Goal: Information Seeking & Learning: Check status

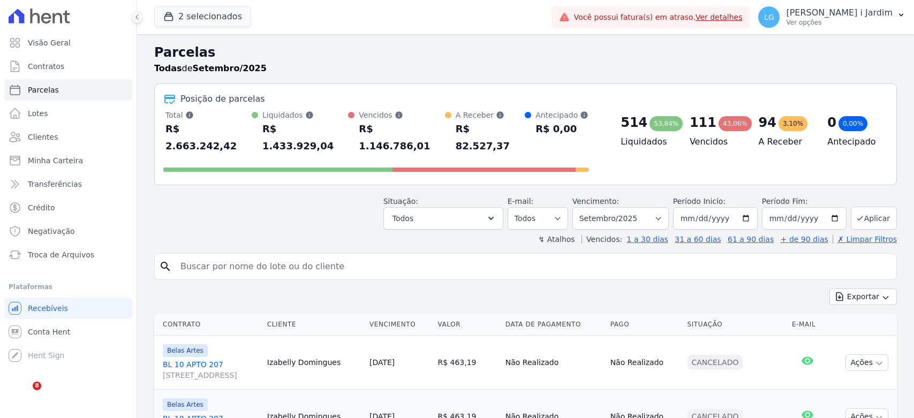
select select
click at [178, 16] on button "2 selecionados" at bounding box center [202, 16] width 97 height 20
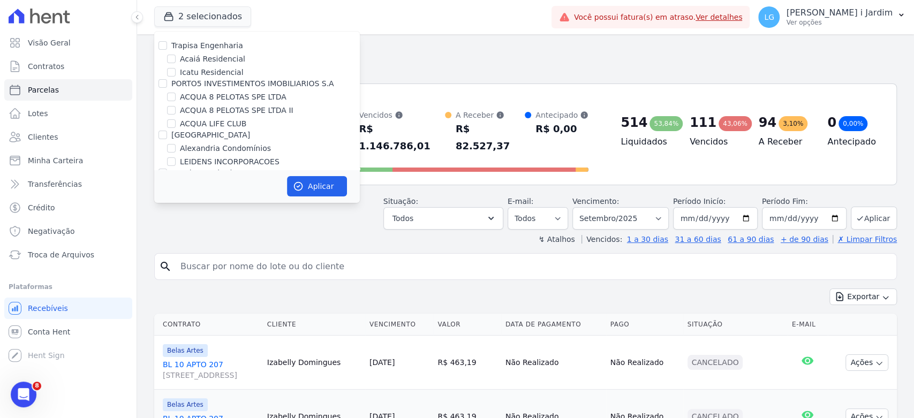
click at [185, 46] on label "Trapisa Engenharia" at bounding box center [207, 45] width 72 height 9
click at [167, 46] on input "Trapisa Engenharia" at bounding box center [162, 45] width 9 height 9
checkbox input "true"
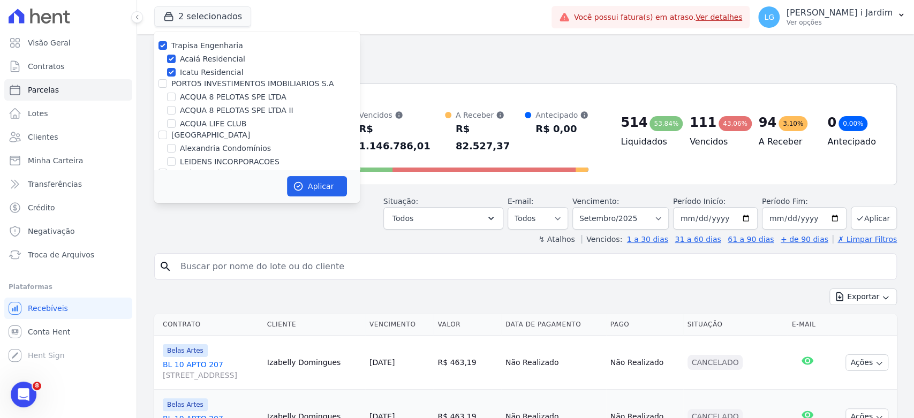
click at [185, 46] on label "Trapisa Engenharia" at bounding box center [207, 45] width 72 height 9
click at [167, 46] on input "Trapisa Engenharia" at bounding box center [162, 45] width 9 height 9
checkbox input "false"
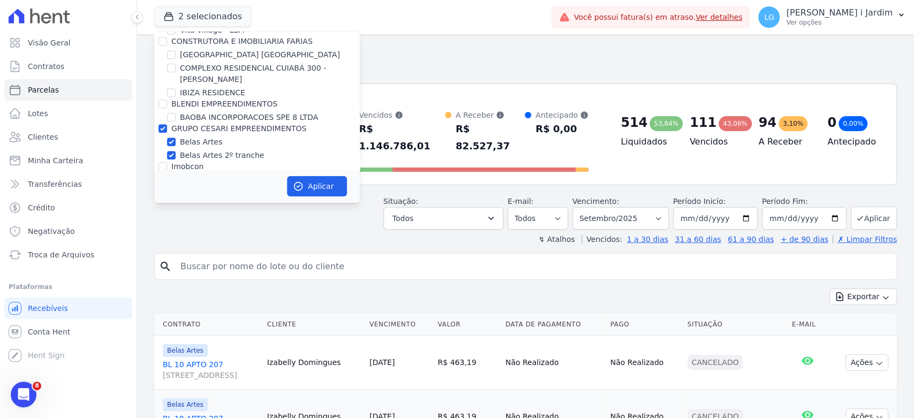
scroll to position [416, 0]
click at [201, 128] on label "GRUPO CESARI EMPREENDIMENTOS" at bounding box center [238, 130] width 135 height 9
click at [167, 128] on input "GRUPO CESARI EMPREENDIMENTOS" at bounding box center [162, 130] width 9 height 9
checkbox input "false"
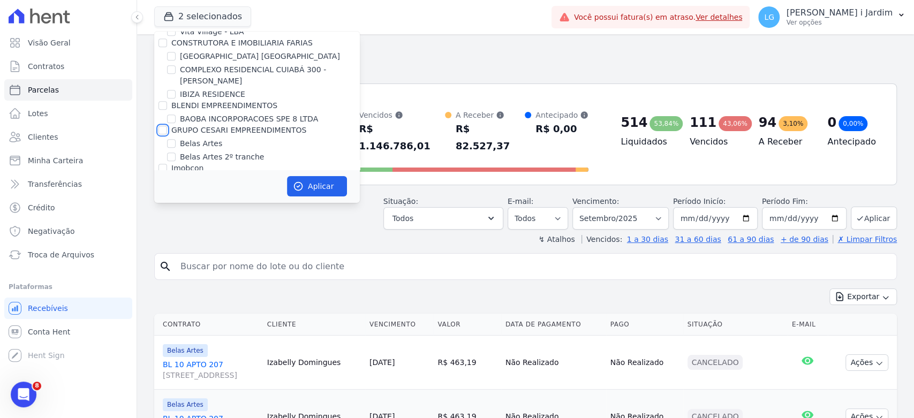
checkbox input "false"
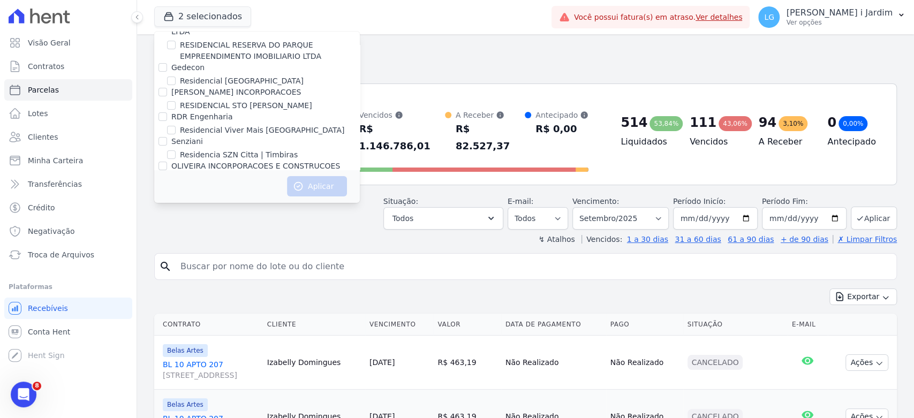
click at [199, 221] on label "[GEOGRAPHIC_DATA]" at bounding box center [219, 226] width 79 height 11
click at [176, 222] on input "[GEOGRAPHIC_DATA]" at bounding box center [171, 226] width 9 height 9
checkbox input "true"
click at [317, 185] on button "Aplicar" at bounding box center [317, 186] width 60 height 20
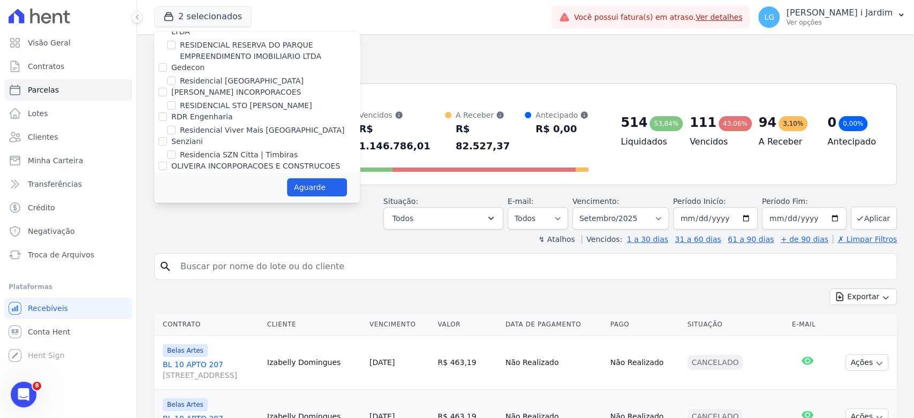
select select
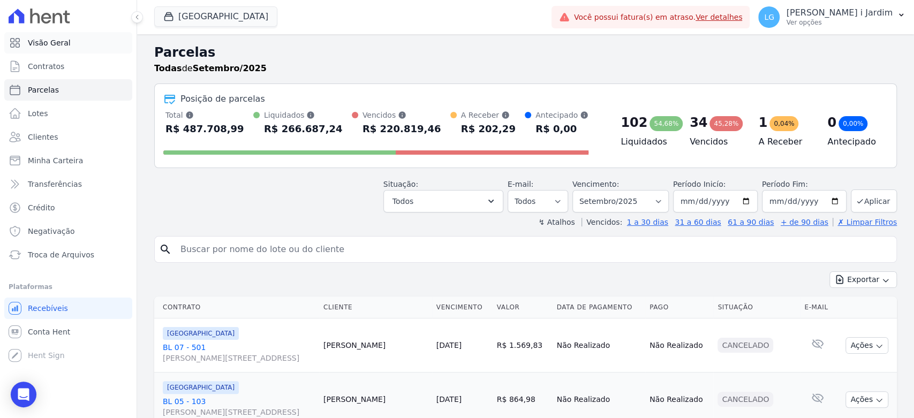
click at [83, 42] on link "Visão Geral" at bounding box center [68, 42] width 128 height 21
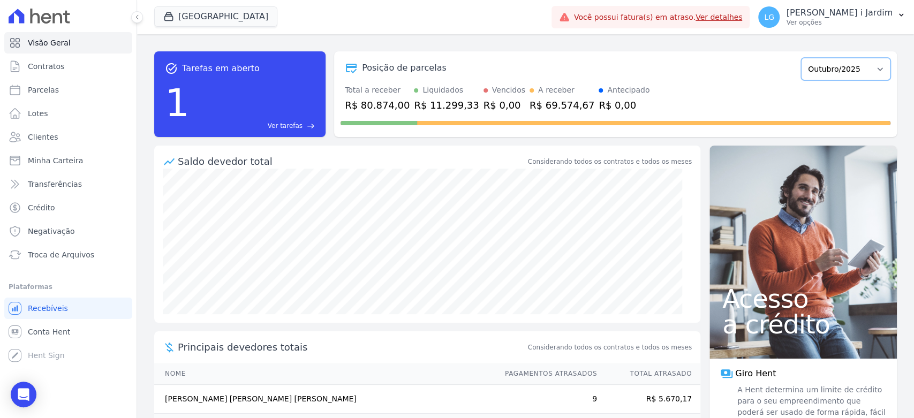
click at [856, 63] on select "Junho/2024 Julho/2024 Agosto/2024 Setembro/2024 Outubro/2024 Novembro/2024 Deze…" at bounding box center [845, 69] width 89 height 22
select select "09/2025"
click at [801, 58] on select "Junho/2024 Julho/2024 Agosto/2024 Setembro/2024 Outubro/2024 Novembro/2024 Deze…" at bounding box center [845, 69] width 89 height 22
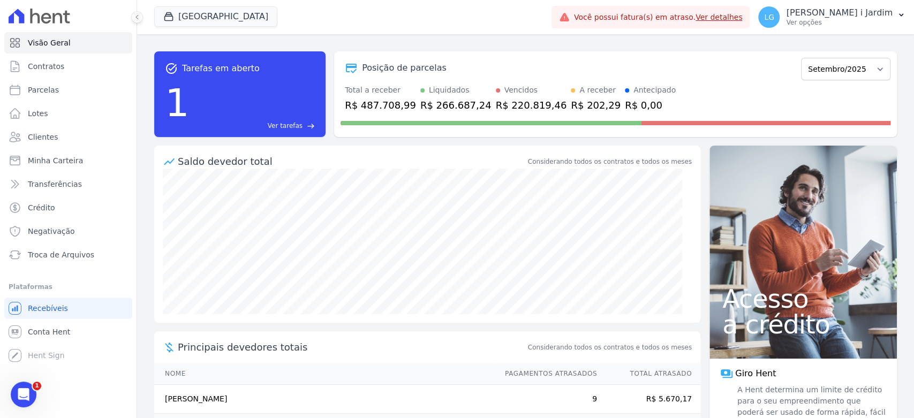
click at [388, 104] on div "R$ 487.708,99" at bounding box center [380, 105] width 71 height 14
copy div "487.708,99"
click at [579, 93] on div "A receber" at bounding box center [597, 90] width 36 height 11
click at [571, 101] on div "R$ 202,29" at bounding box center [596, 105] width 50 height 14
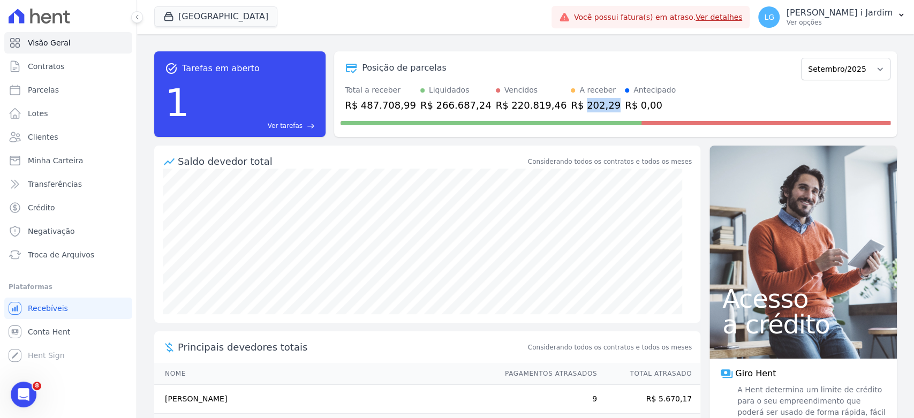
click at [571, 101] on div "R$ 202,29" at bounding box center [596, 105] width 50 height 14
copy div "202,29"
click at [55, 184] on span "Transferências" at bounding box center [55, 184] width 54 height 11
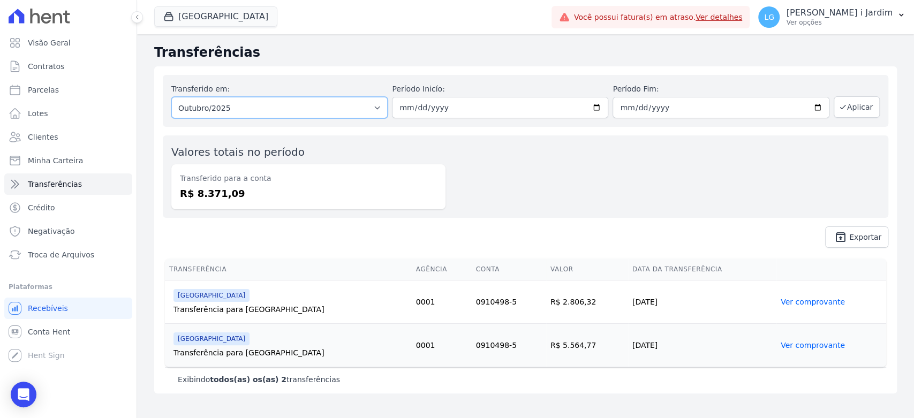
drag, startPoint x: 249, startPoint y: 107, endPoint x: 248, endPoint y: 117, distance: 10.2
click at [249, 106] on select "Todos os meses Setembro/2025 Outubro/2025" at bounding box center [279, 107] width 216 height 21
select select "09/2025"
click at [171, 97] on select "Todos os meses Setembro/2025 Outubro/2025" at bounding box center [279, 107] width 216 height 21
click at [857, 115] on button "Aplicar" at bounding box center [856, 106] width 46 height 21
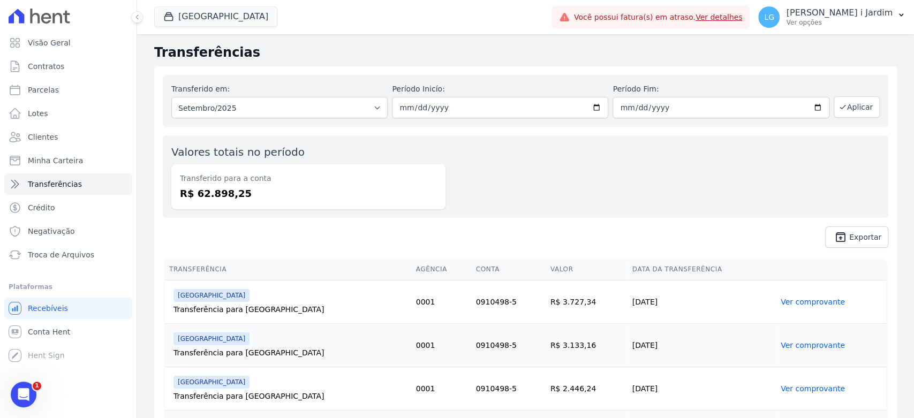
click at [223, 192] on dd "R$ 62.898,25" at bounding box center [308, 193] width 257 height 14
copy dd "62.898,25"
click at [87, 90] on link "Parcelas" at bounding box center [68, 89] width 128 height 21
select select
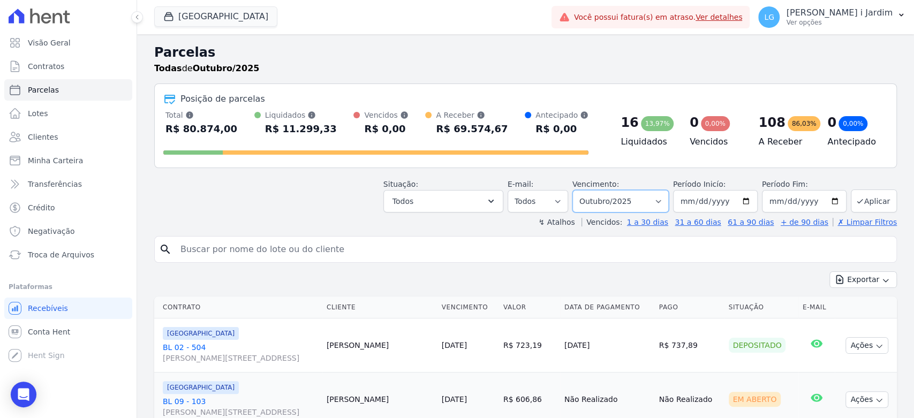
click at [610, 201] on select "Filtrar por período ──────── Todos os meses Junho/2024 Julho/2024 Agosto/2024 S…" at bounding box center [620, 201] width 96 height 22
select select "09/2025"
click at [579, 190] on select "Filtrar por período ──────── Todos os meses Junho/2024 Julho/2024 Agosto/2024 S…" at bounding box center [620, 201] width 96 height 22
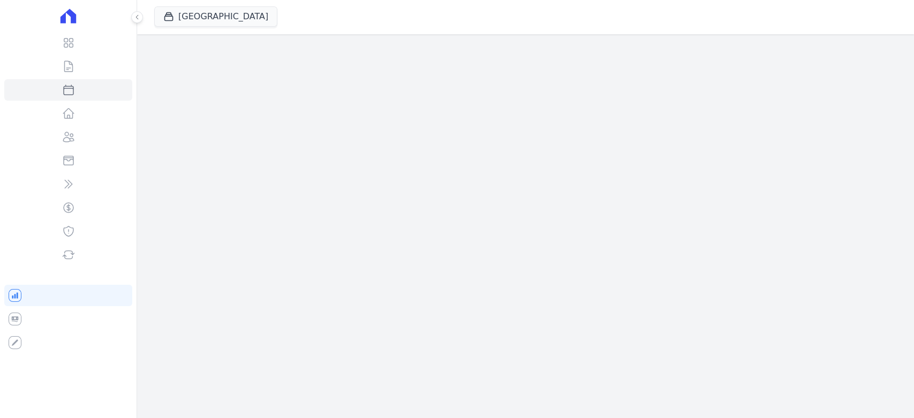
select select
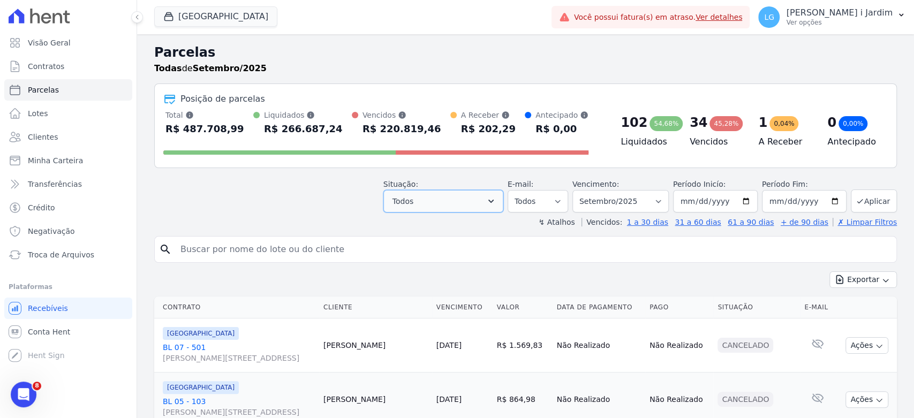
click at [481, 209] on button "Todos" at bounding box center [443, 201] width 120 height 22
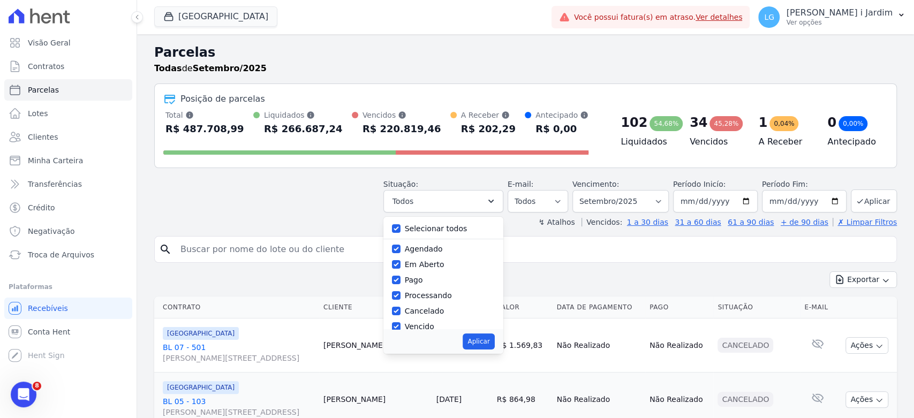
click at [463, 226] on label "Selecionar todos" at bounding box center [436, 228] width 63 height 9
click at [400, 226] on input "Selecionar todos" at bounding box center [396, 228] width 9 height 9
checkbox input "false"
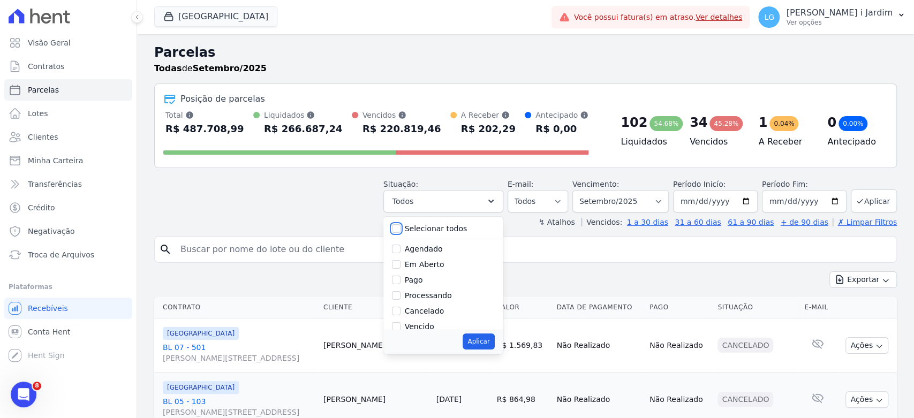
checkbox input "false"
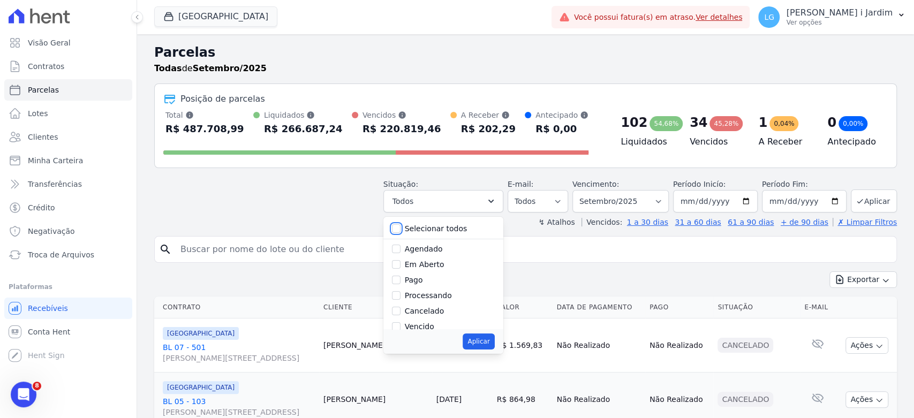
checkbox input "false"
click at [445, 303] on label "Pago por fora" at bounding box center [430, 302] width 50 height 9
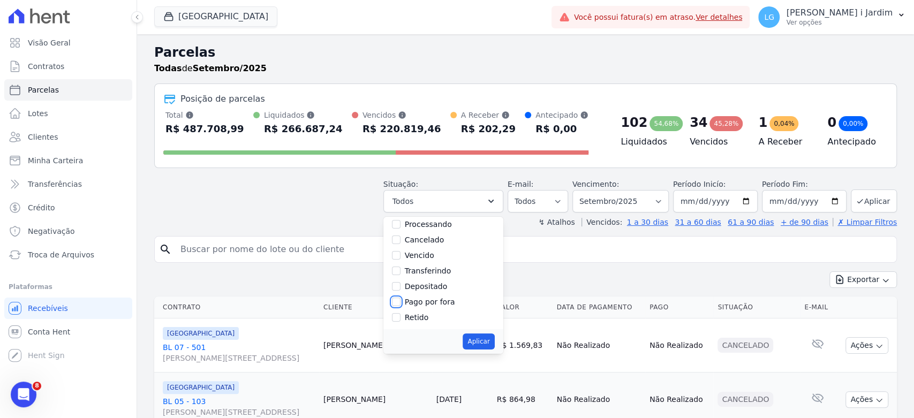
click at [400, 303] on input "Pago por fora" at bounding box center [396, 302] width 9 height 9
checkbox input "true"
click at [490, 338] on button "Aplicar" at bounding box center [478, 341] width 32 height 16
select select "paid_externally"
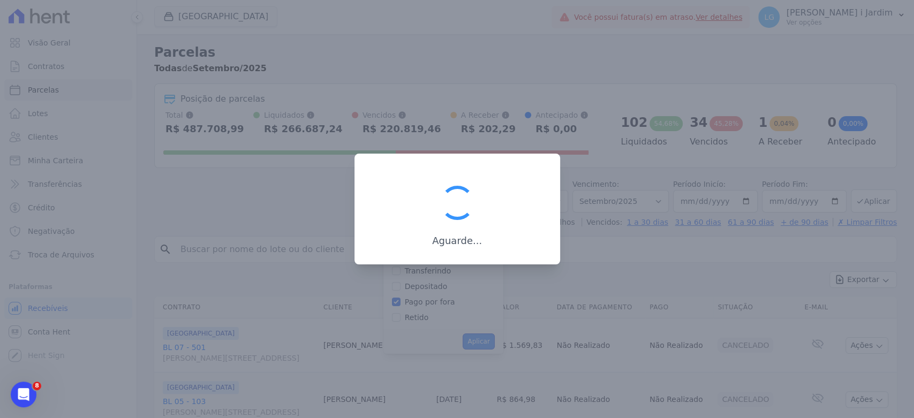
scroll to position [56, 0]
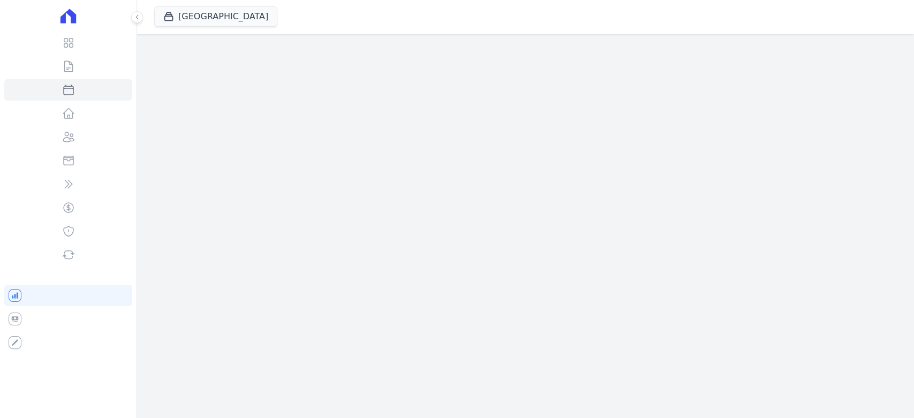
select select
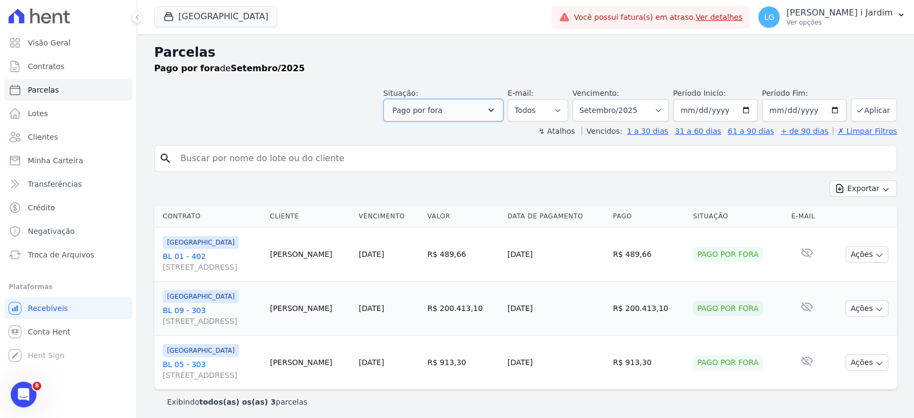
drag, startPoint x: 498, startPoint y: 114, endPoint x: 487, endPoint y: 127, distance: 17.1
click at [496, 114] on icon "button" at bounding box center [490, 110] width 11 height 11
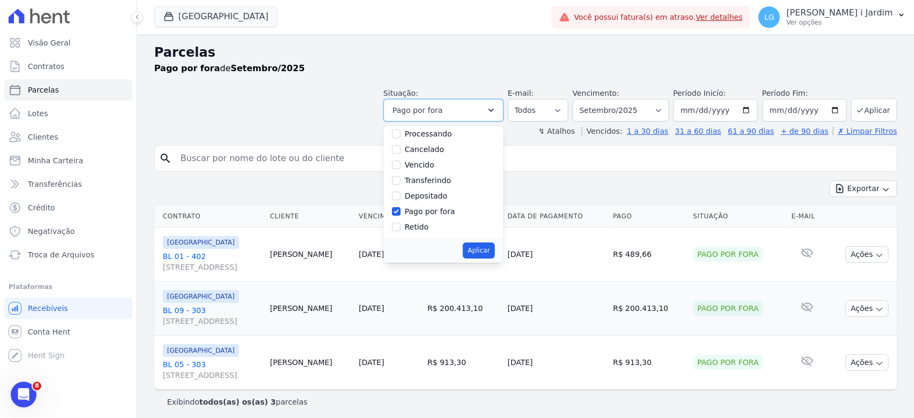
scroll to position [71, 0]
click at [432, 217] on div "Pago por fora" at bounding box center [443, 211] width 103 height 16
click at [434, 214] on label "Pago por fora" at bounding box center [430, 211] width 50 height 9
click at [400, 214] on input "Pago por fora" at bounding box center [396, 211] width 9 height 9
checkbox input "false"
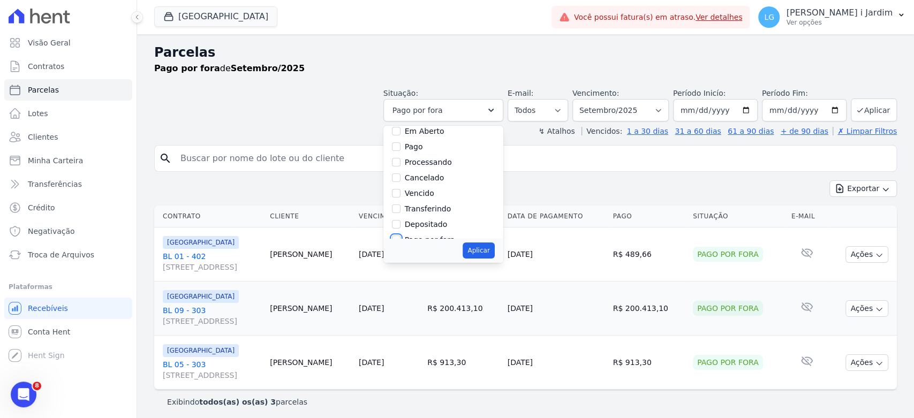
scroll to position [0, 0]
click at [419, 188] on label "Pago" at bounding box center [414, 189] width 18 height 9
click at [400, 188] on input "Pago" at bounding box center [396, 189] width 9 height 9
checkbox input "true"
click at [484, 251] on button "Aplicar" at bounding box center [478, 250] width 32 height 16
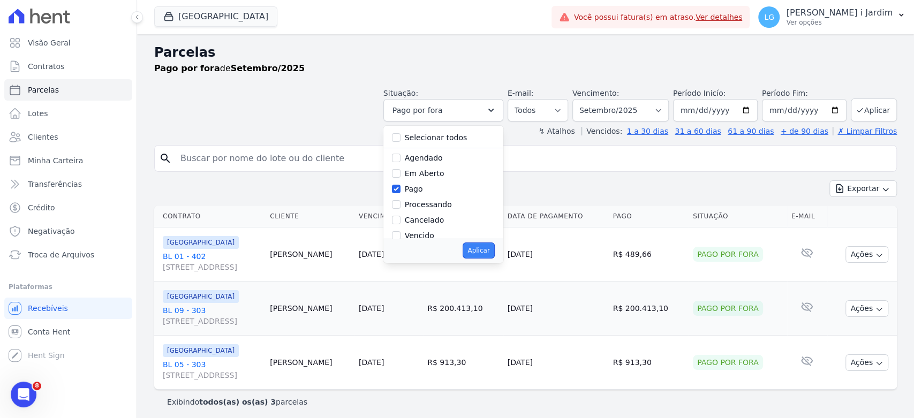
select select "paid"
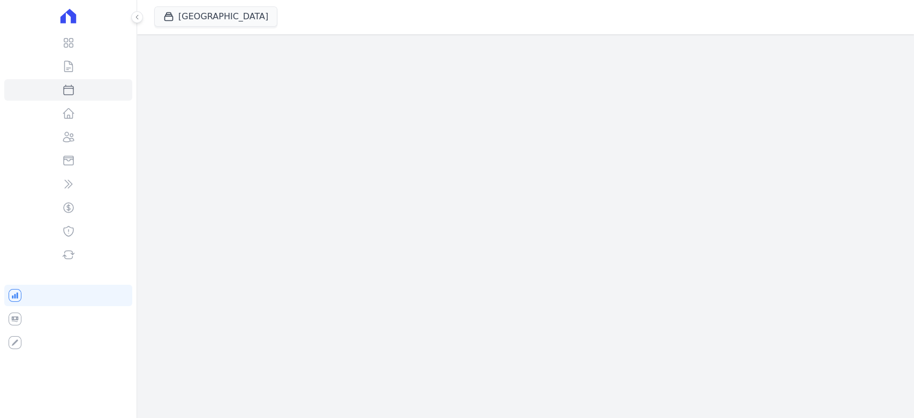
select select
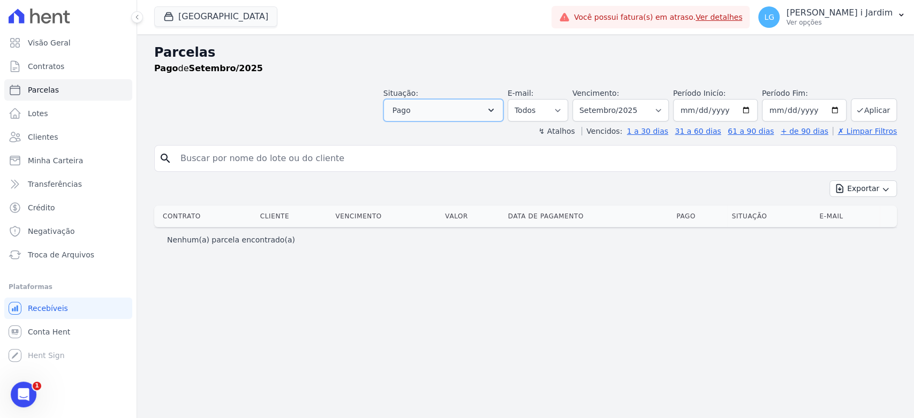
click at [473, 99] on button "Pago" at bounding box center [443, 110] width 120 height 22
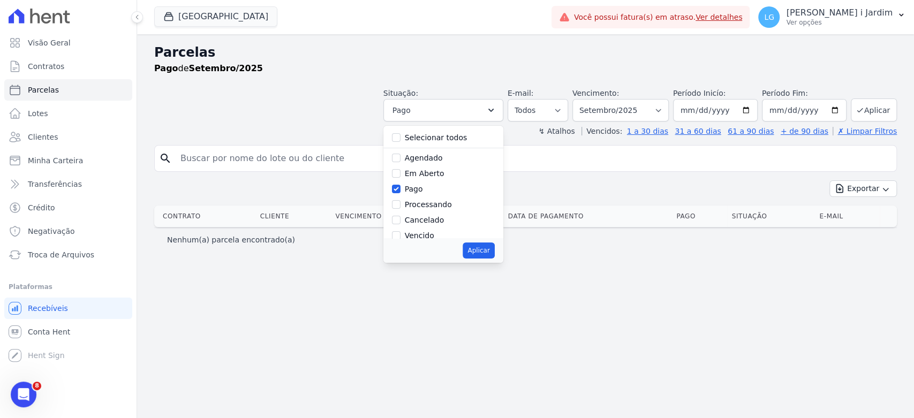
click at [427, 196] on div "Pago" at bounding box center [443, 189] width 103 height 16
click at [422, 189] on label "Pago" at bounding box center [414, 189] width 18 height 9
click at [400, 189] on input "Pago" at bounding box center [396, 189] width 9 height 9
checkbox input "false"
click at [431, 207] on label "Processando" at bounding box center [428, 204] width 47 height 9
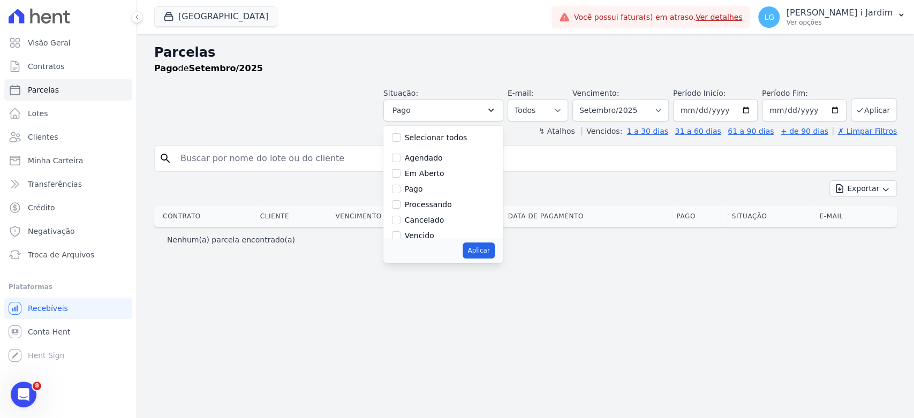
click at [400, 207] on input "Processando" at bounding box center [396, 204] width 9 height 9
checkbox input "true"
click at [494, 247] on button "Aplicar" at bounding box center [478, 250] width 32 height 16
select select "processing"
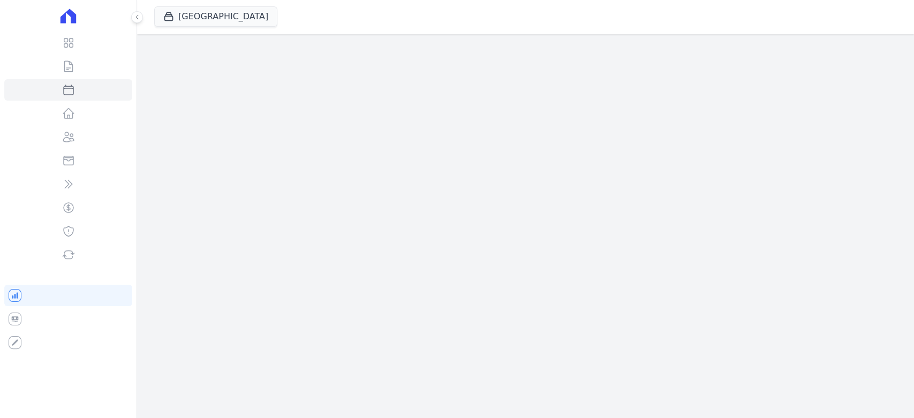
select select
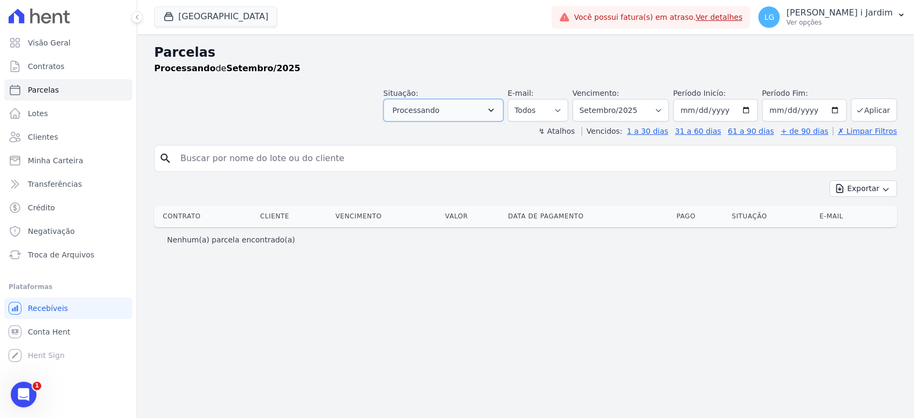
click at [499, 112] on button "Processando" at bounding box center [443, 110] width 120 height 22
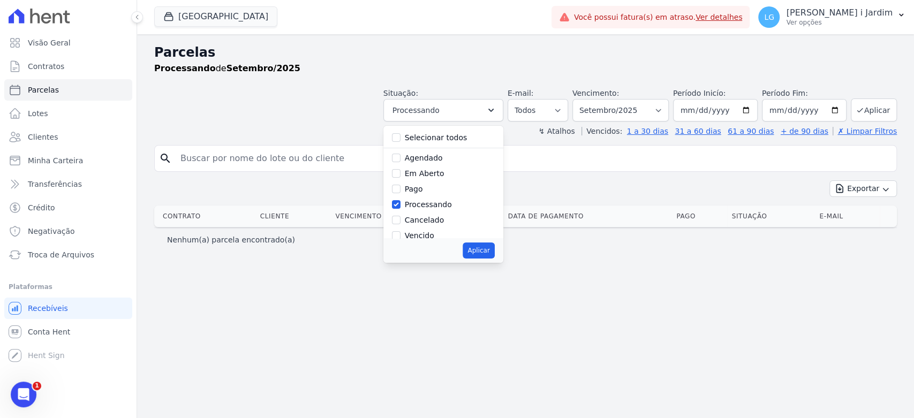
click at [436, 205] on label "Processando" at bounding box center [428, 204] width 47 height 9
click at [400, 205] on input "Processando" at bounding box center [396, 204] width 9 height 9
checkbox input "false"
click at [457, 186] on div "Transferindo" at bounding box center [443, 180] width 103 height 16
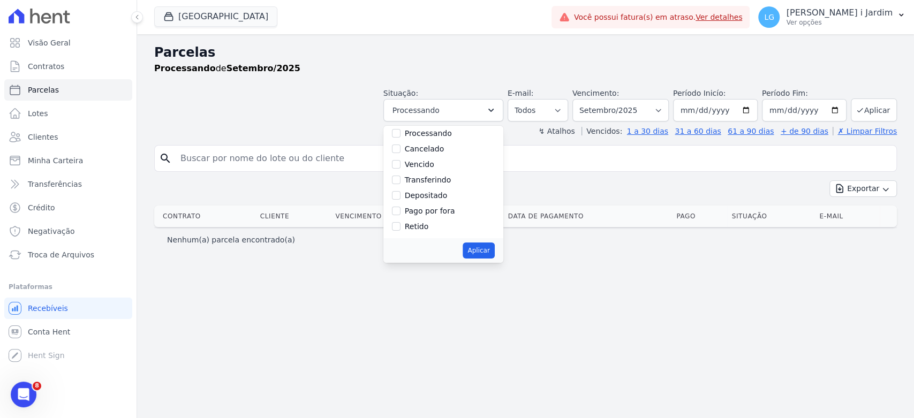
click at [427, 176] on label "Transferindo" at bounding box center [428, 180] width 47 height 9
click at [400, 176] on input "Transferindo" at bounding box center [396, 180] width 9 height 9
checkbox input "true"
click at [494, 250] on button "Aplicar" at bounding box center [478, 250] width 32 height 16
select select "transferring"
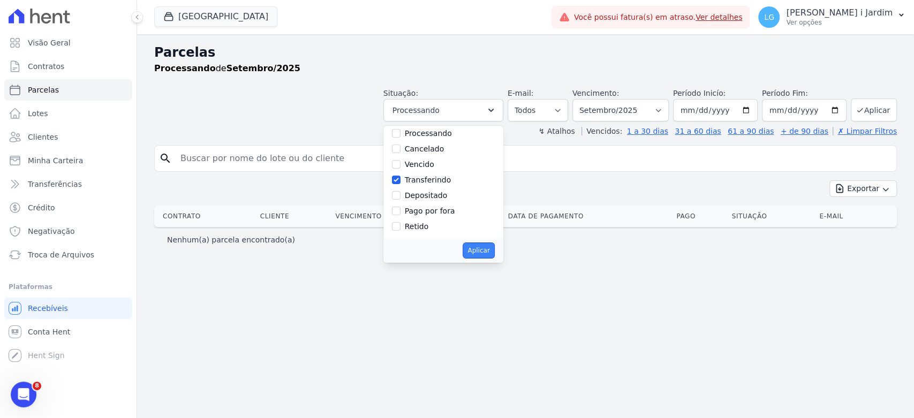
scroll to position [31, 0]
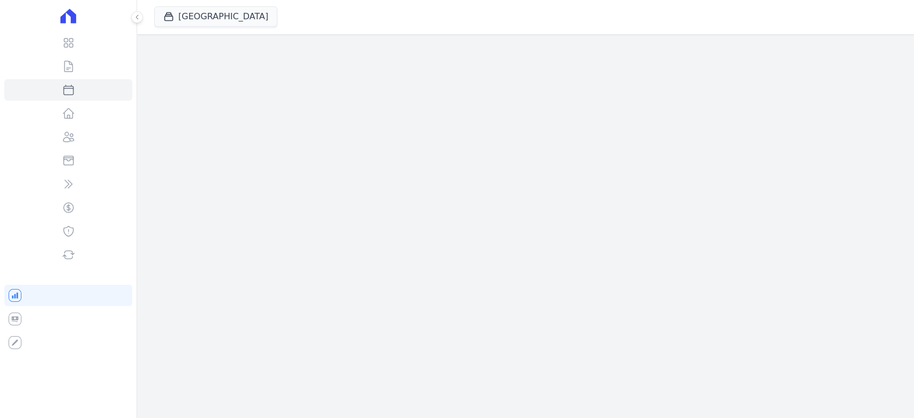
select select
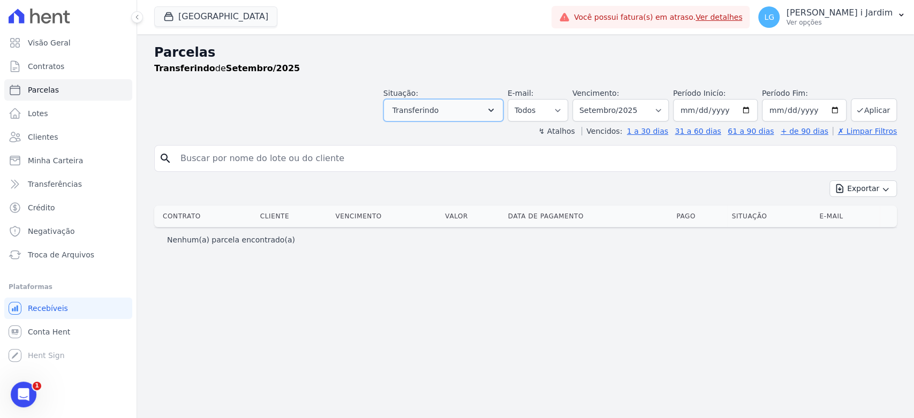
click at [454, 110] on button "Transferindo" at bounding box center [443, 110] width 120 height 22
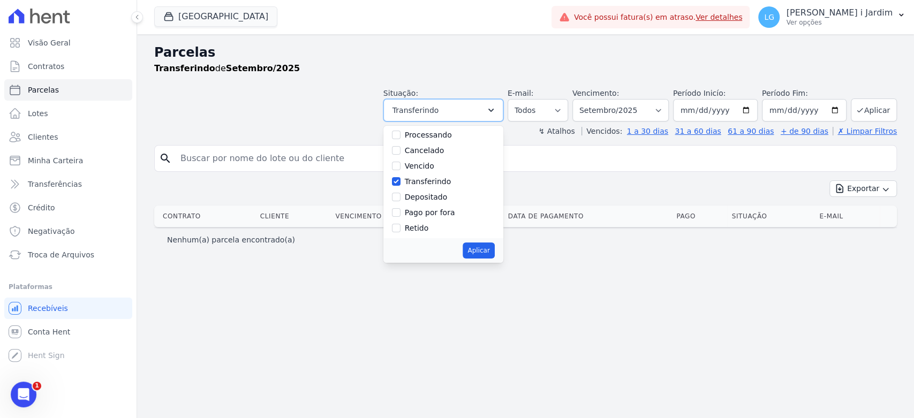
scroll to position [71, 0]
click at [443, 197] on label "Depositado" at bounding box center [426, 195] width 43 height 9
click at [400, 197] on input "Depositado" at bounding box center [396, 195] width 9 height 9
checkbox input "true"
click at [449, 178] on label "Transferindo" at bounding box center [428, 180] width 47 height 9
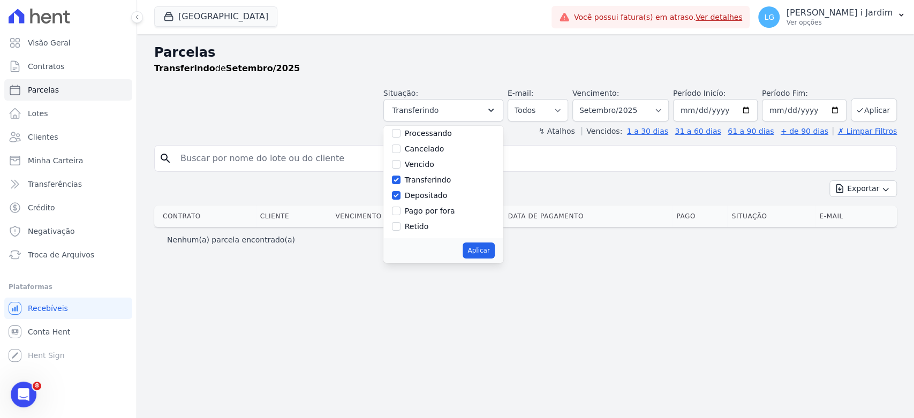
click at [400, 178] on input "Transferindo" at bounding box center [396, 180] width 9 height 9
checkbox input "false"
click at [492, 248] on button "Aplicar" at bounding box center [478, 250] width 32 height 16
select select "deposited"
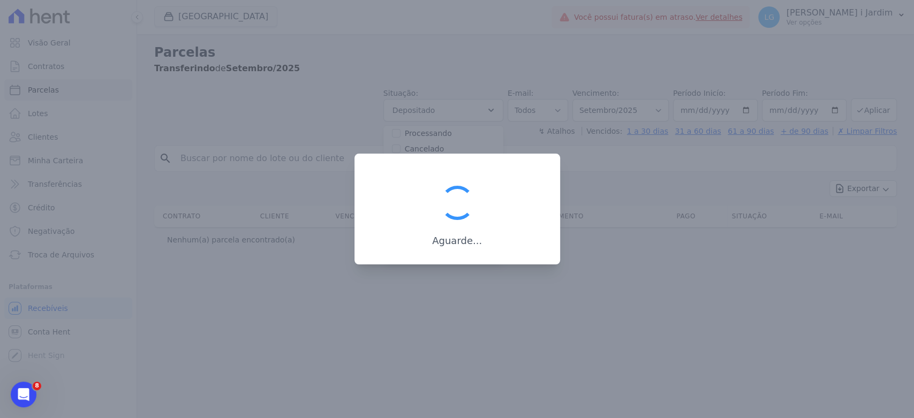
scroll to position [43, 0]
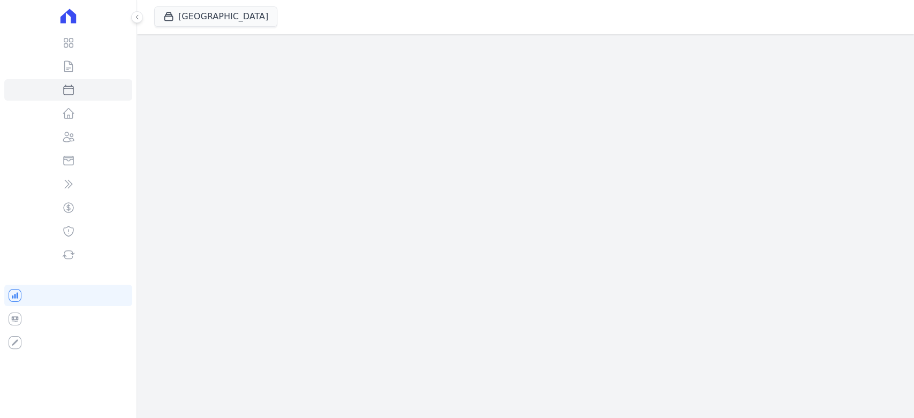
select select
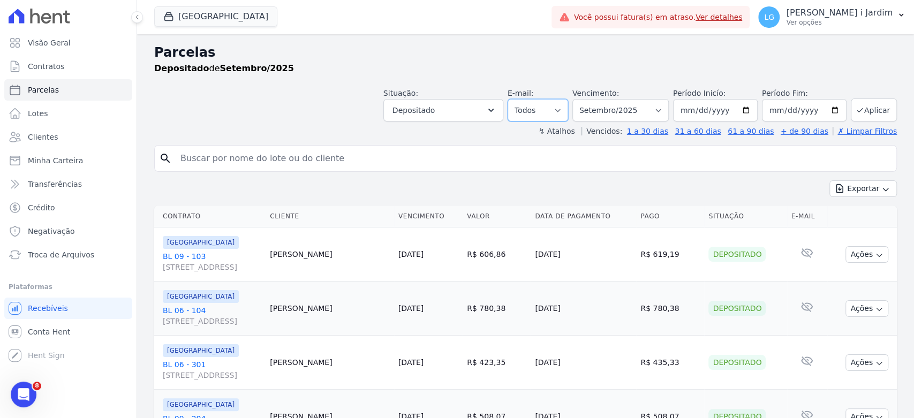
click at [526, 108] on select "Todos Lido Não-lido" at bounding box center [537, 110] width 60 height 22
click at [483, 99] on button "Depositado" at bounding box center [443, 110] width 120 height 22
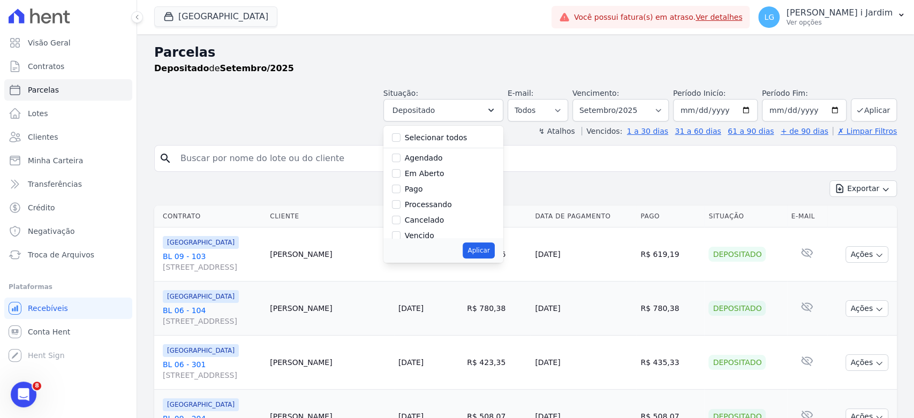
click at [453, 140] on label "Selecionar todos" at bounding box center [436, 137] width 63 height 9
click at [400, 140] on input "Selecionar todos" at bounding box center [396, 137] width 9 height 9
checkbox input "true"
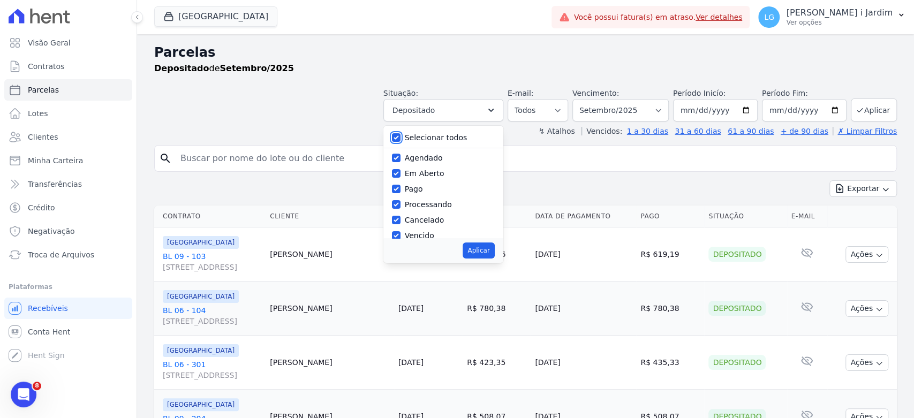
checkbox input "true"
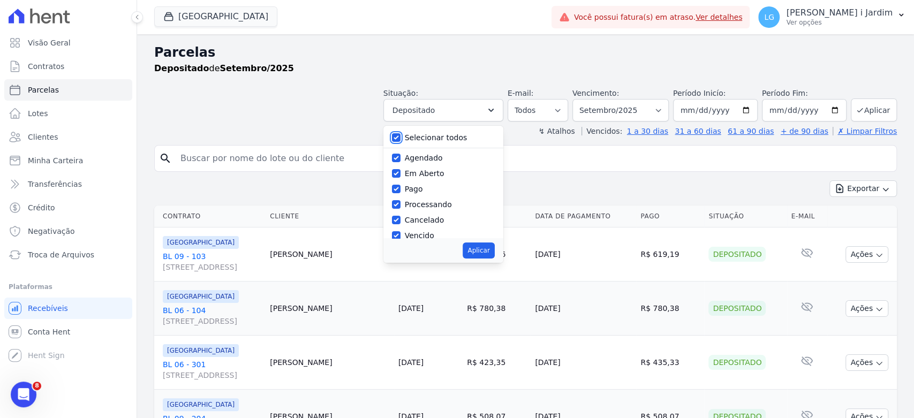
checkbox input "true"
click at [482, 248] on button "Aplicar" at bounding box center [478, 250] width 32 height 16
select select "scheduled"
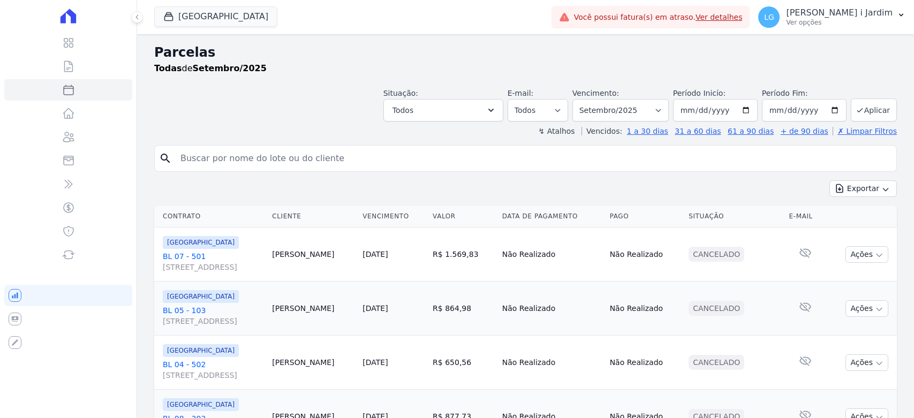
select select
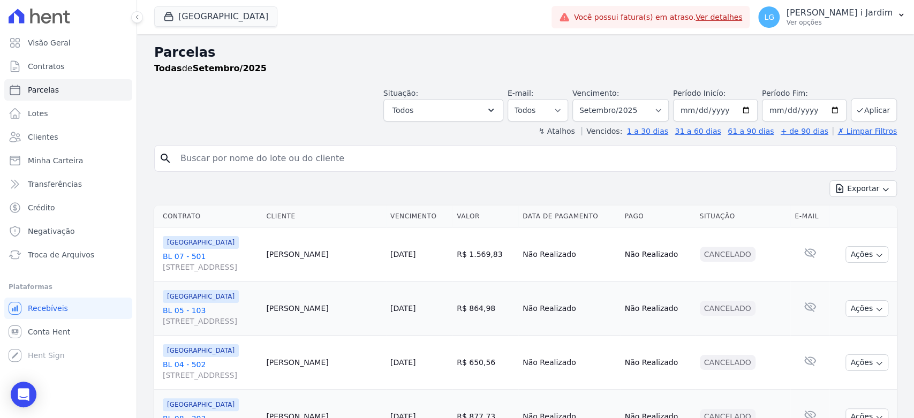
click at [847, 196] on div "Exportar Exportar PDF Exportar CSV" at bounding box center [525, 192] width 742 height 25
click at [856, 187] on button "Exportar" at bounding box center [862, 188] width 67 height 17
click at [850, 234] on span "Exportar CSV" at bounding box center [861, 232] width 57 height 11
click at [194, 7] on button "Side Park" at bounding box center [215, 16] width 123 height 20
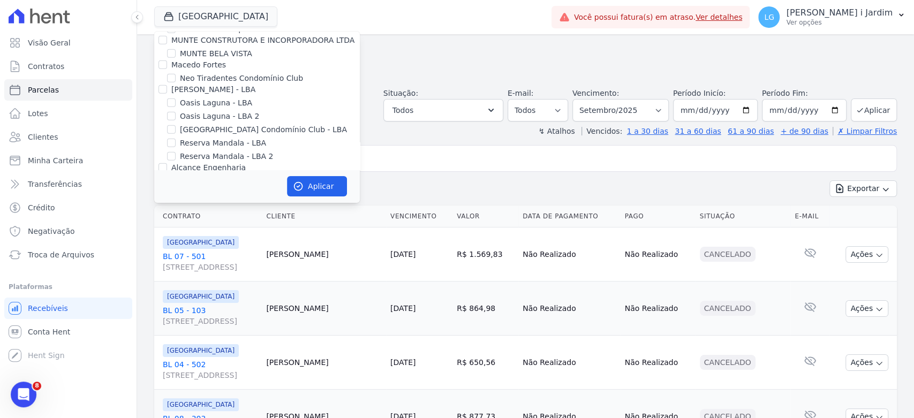
scroll to position [903, 0]
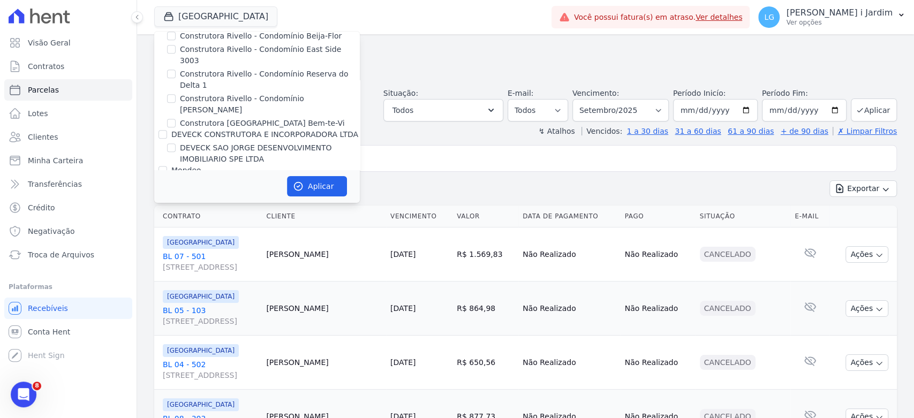
click at [194, 142] on label "DEVECK SAO JORGE DESENVOLVIMENTO IMOBILIARIO SPE LTDA" at bounding box center [270, 153] width 180 height 22
click at [176, 143] on input "DEVECK SAO JORGE DESENVOLVIMENTO IMOBILIARIO SPE LTDA" at bounding box center [171, 147] width 9 height 9
checkbox input "true"
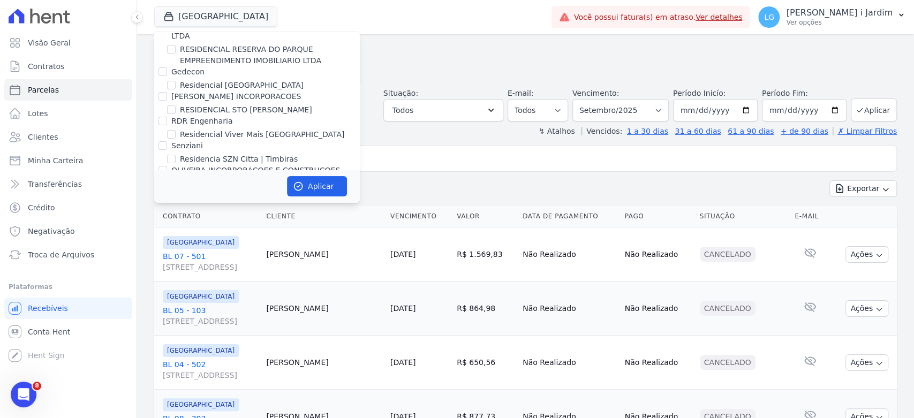
scroll to position [2747, 0]
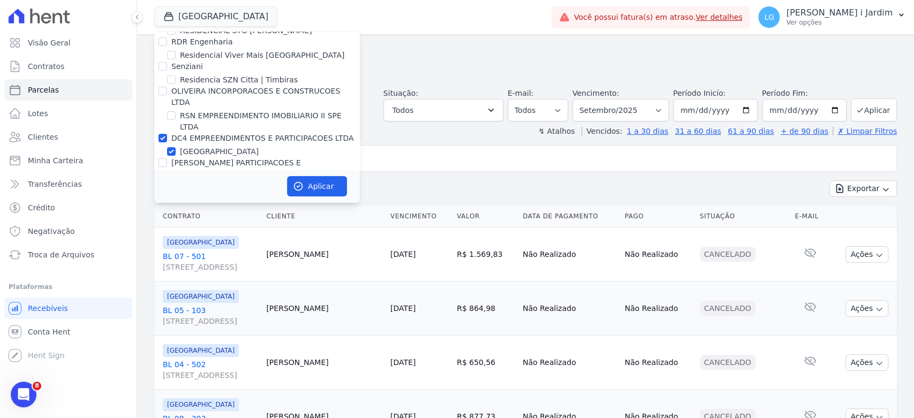
click at [200, 146] on label "[GEOGRAPHIC_DATA]" at bounding box center [219, 151] width 79 height 11
click at [176, 147] on input "[GEOGRAPHIC_DATA]" at bounding box center [171, 151] width 9 height 9
checkbox input "false"
click at [312, 184] on button "Aplicar" at bounding box center [317, 186] width 60 height 20
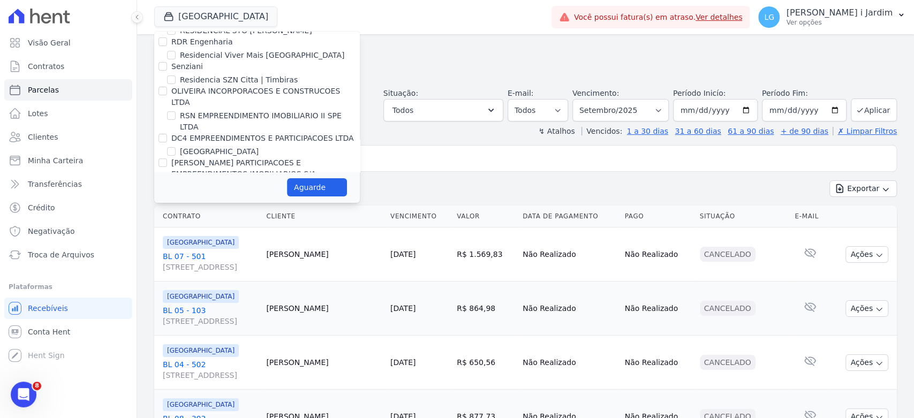
select select
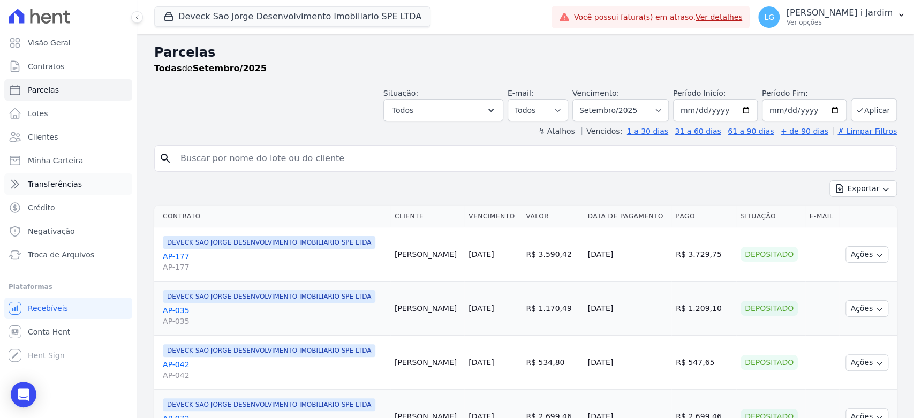
click at [47, 178] on link "Transferências" at bounding box center [68, 183] width 128 height 21
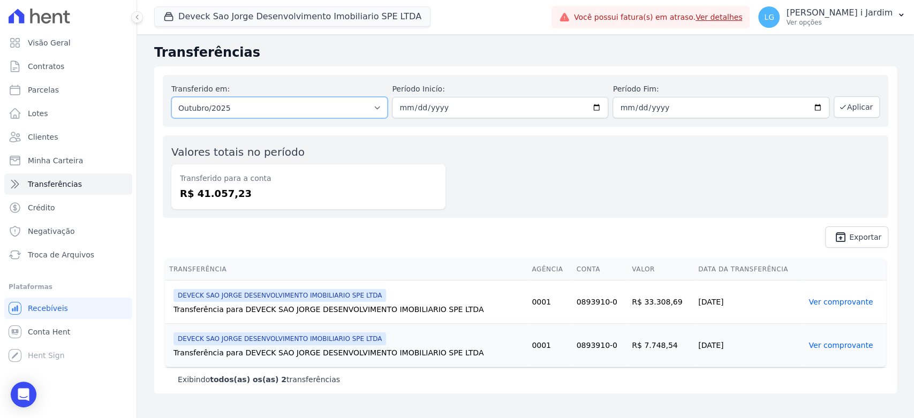
click at [246, 106] on select "Todos os meses Maio/2025 Junho/2025 Julho/2025 Agosto/2025 Setembro/2025 Outubr…" at bounding box center [279, 107] width 216 height 21
select select "09/2025"
click at [171, 97] on select "Todos os meses Maio/2025 Junho/2025 Julho/2025 Agosto/2025 Setembro/2025 Outubr…" at bounding box center [279, 107] width 216 height 21
click at [863, 104] on button "Aplicar" at bounding box center [856, 106] width 46 height 21
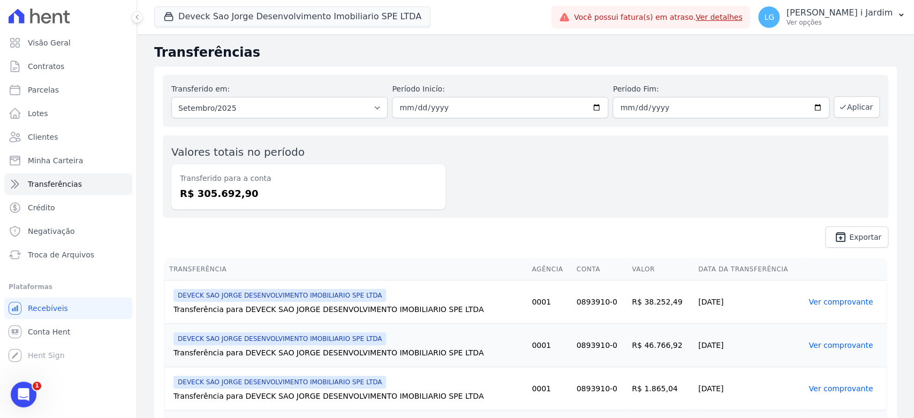
click at [226, 203] on div "Transferido para a conta R$ 305.692,90" at bounding box center [308, 186] width 274 height 45
click at [230, 196] on dd "R$ 305.692,90" at bounding box center [308, 193] width 257 height 14
click at [230, 195] on dd "R$ 305.692,90" at bounding box center [308, 193] width 257 height 14
copy dd "305.692,90"
click at [75, 35] on link "Visão Geral" at bounding box center [68, 42] width 128 height 21
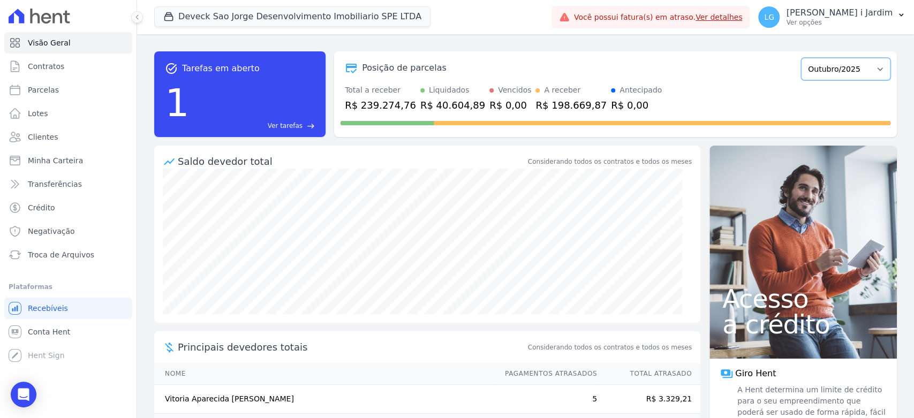
click at [836, 64] on select "Outubro/2024 Novembro/2024 Dezembro/2024 [GEOGRAPHIC_DATA]/2025 Fevereiro/2025 …" at bounding box center [845, 69] width 89 height 22
select select "09/2025"
click at [801, 58] on select "Outubro/2024 Novembro/2024 Dezembro/2024 [GEOGRAPHIC_DATA]/2025 Fevereiro/2025 …" at bounding box center [845, 69] width 89 height 22
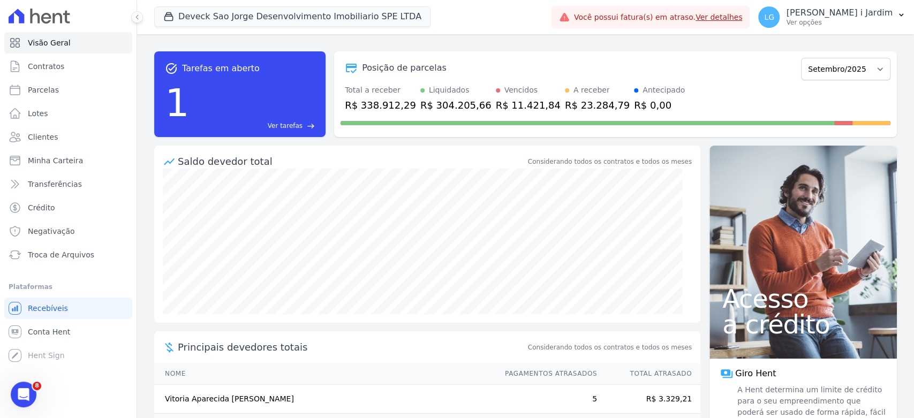
click at [392, 108] on div "R$ 338.912,29" at bounding box center [380, 105] width 71 height 14
copy div "338.912,29"
